Goal: Task Accomplishment & Management: Use online tool/utility

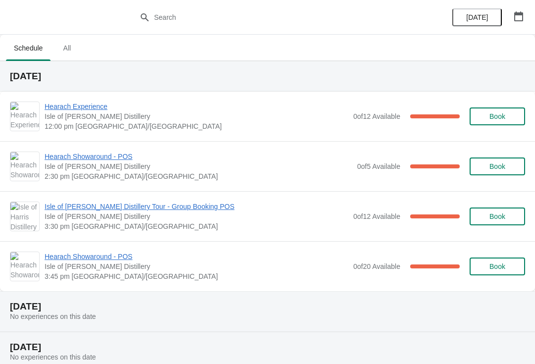
click at [175, 110] on span "Hearach Experience" at bounding box center [197, 107] width 304 height 10
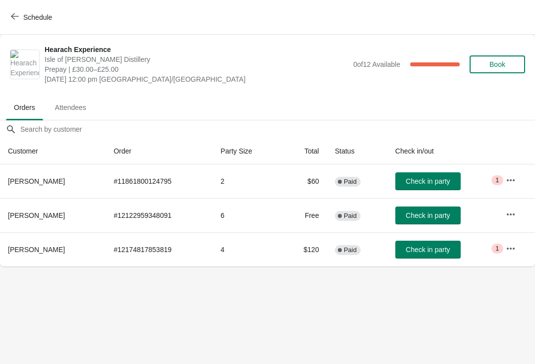
click at [423, 177] on span "Check in party" at bounding box center [428, 181] width 44 height 8
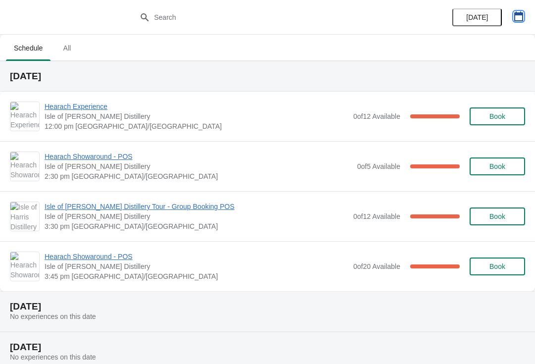
click at [520, 15] on icon "button" at bounding box center [519, 16] width 10 height 10
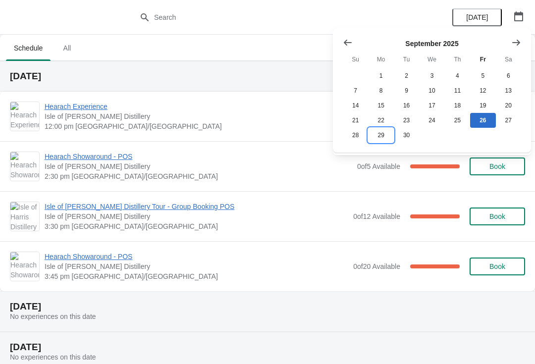
click at [383, 138] on button "29" at bounding box center [380, 135] width 25 height 15
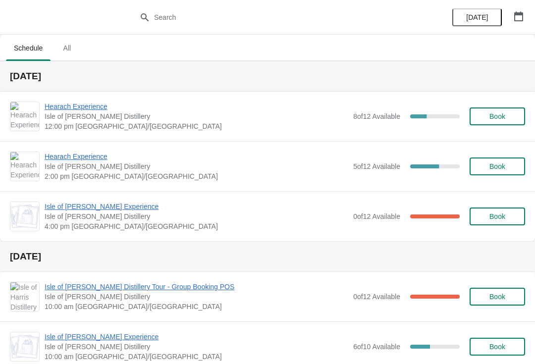
click at [99, 107] on span "Hearach Experience" at bounding box center [197, 107] width 304 height 10
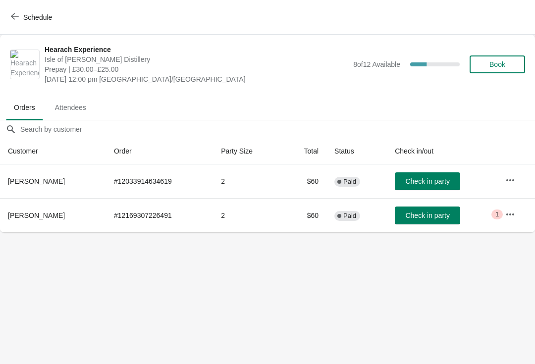
click at [17, 20] on span "button" at bounding box center [15, 16] width 8 height 9
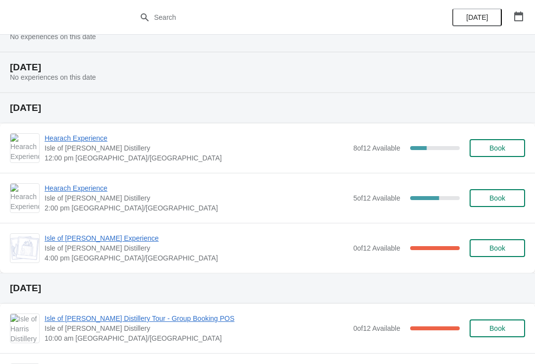
scroll to position [279, 0]
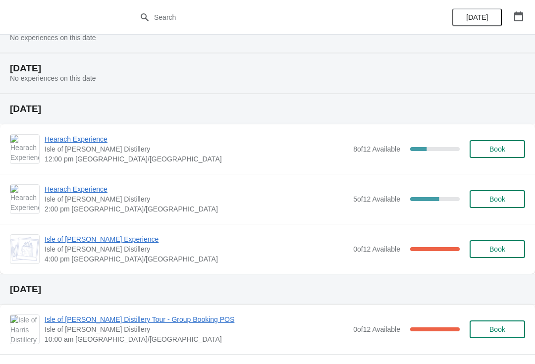
click at [515, 146] on span "Book" at bounding box center [498, 149] width 38 height 8
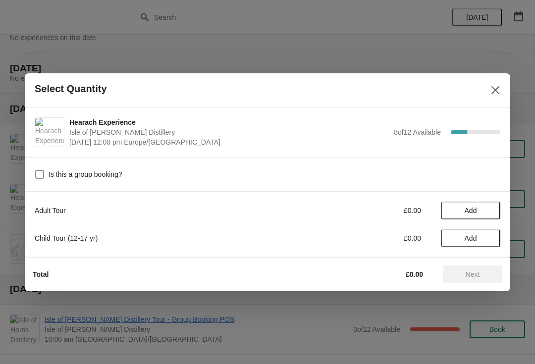
click at [488, 209] on span "Add" at bounding box center [471, 211] width 42 height 8
click at [490, 279] on button "Next" at bounding box center [472, 275] width 59 height 18
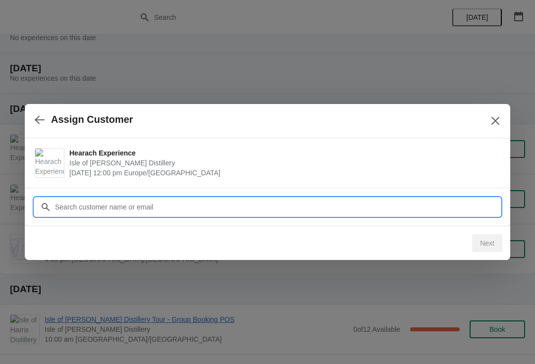
click at [317, 212] on input "Customer" at bounding box center [278, 207] width 446 height 18
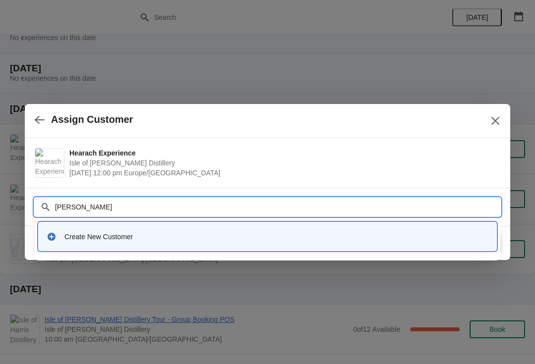
type input "Sandra Claggett"
click at [215, 234] on div "Create New Customer" at bounding box center [276, 237] width 424 height 10
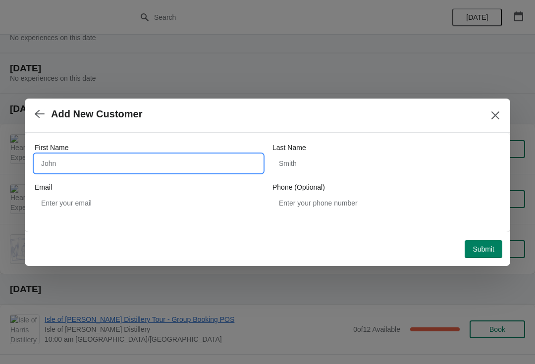
click at [174, 170] on input "First Name" at bounding box center [149, 164] width 228 height 18
type input "Sandra"
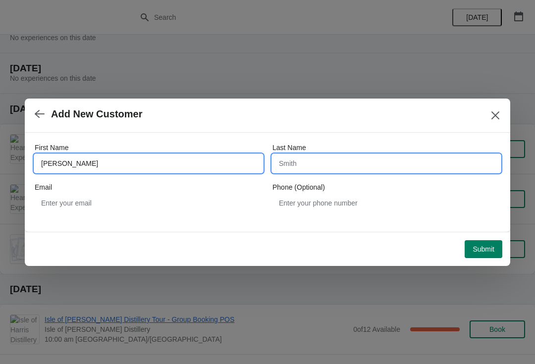
click at [351, 164] on input "Last Name" at bounding box center [387, 164] width 228 height 18
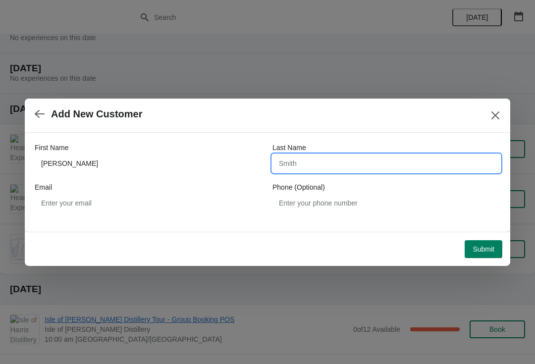
type input "G"
type input "Claggett"
click at [482, 248] on span "Submit" at bounding box center [484, 249] width 22 height 8
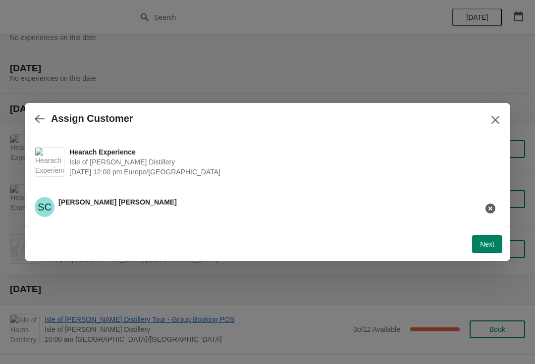
click at [493, 240] on span "Next" at bounding box center [487, 244] width 14 height 8
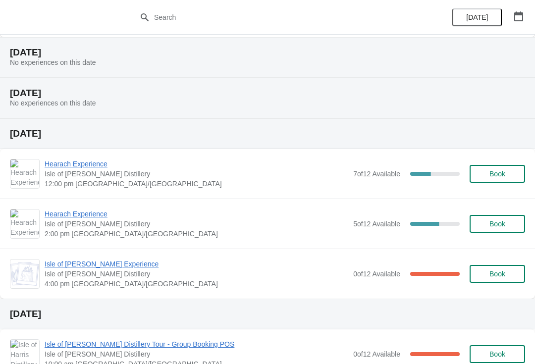
scroll to position [265, 0]
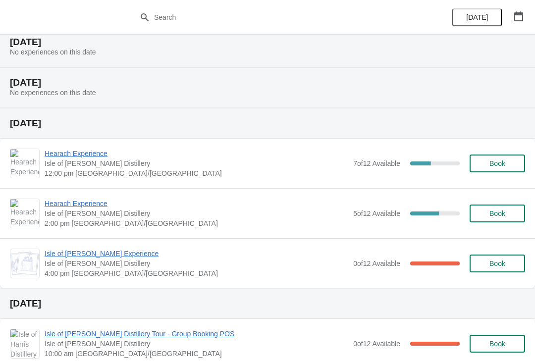
click at [104, 157] on span "Hearach Experience" at bounding box center [197, 154] width 304 height 10
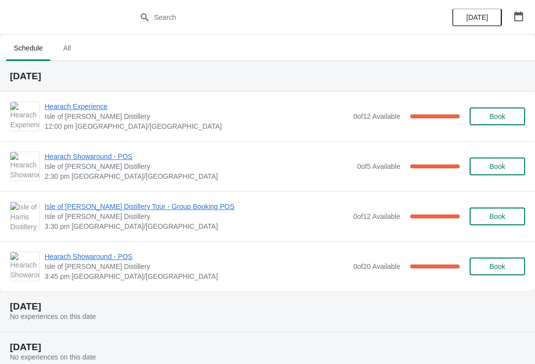
click at [158, 108] on span "Hearach Experience" at bounding box center [197, 107] width 304 height 10
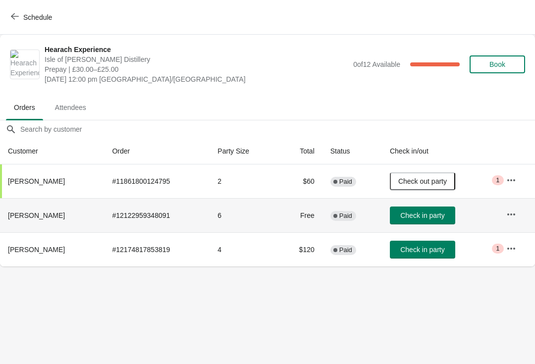
click at [424, 209] on button "Check in party" at bounding box center [422, 216] width 65 height 18
click at [505, 212] on button "button" at bounding box center [512, 215] width 18 height 18
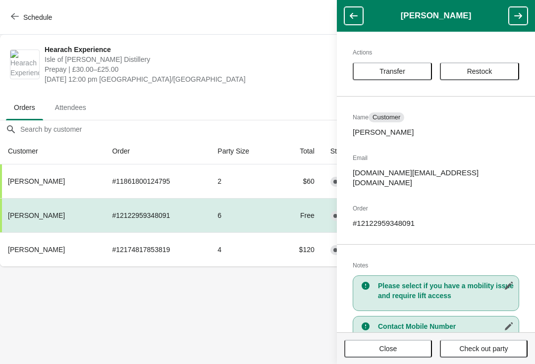
click at [349, 11] on button "button" at bounding box center [354, 16] width 19 height 18
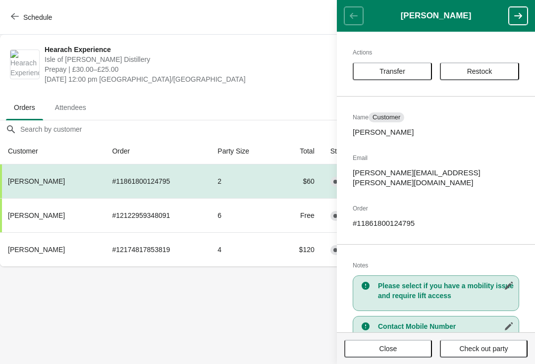
click at [246, 321] on body "Schedule Hearach Experience Isle of Harris Distillery Prepay | £30.00–£25.00 Fr…" at bounding box center [267, 182] width 535 height 364
click at [404, 350] on span "Close" at bounding box center [388, 349] width 70 height 8
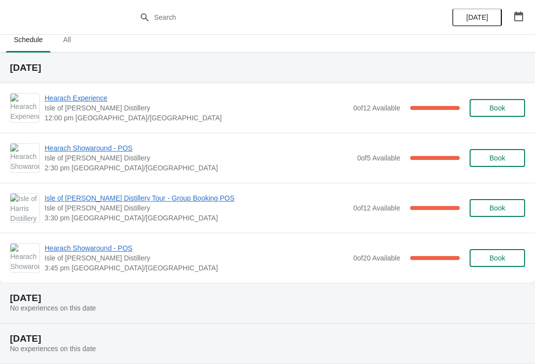
scroll to position [8, 0]
click at [99, 97] on span "Hearach Experience" at bounding box center [197, 98] width 304 height 10
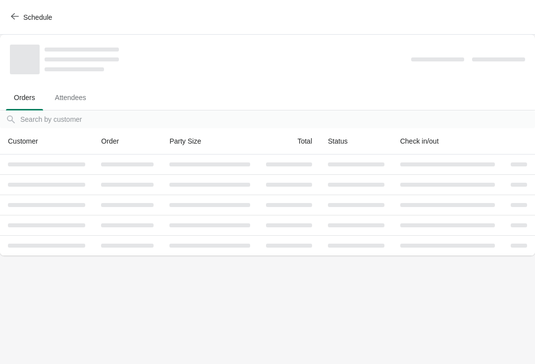
scroll to position [0, 0]
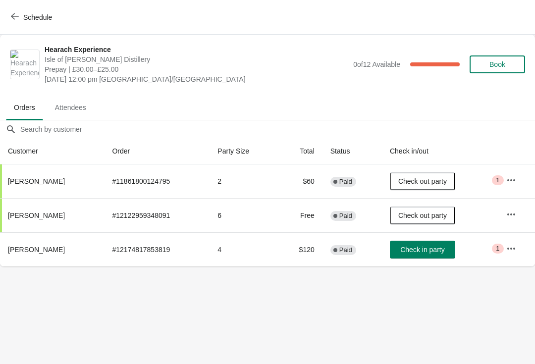
click at [437, 246] on span "Check in party" at bounding box center [423, 250] width 44 height 8
